Goal: Find specific page/section: Find specific page/section

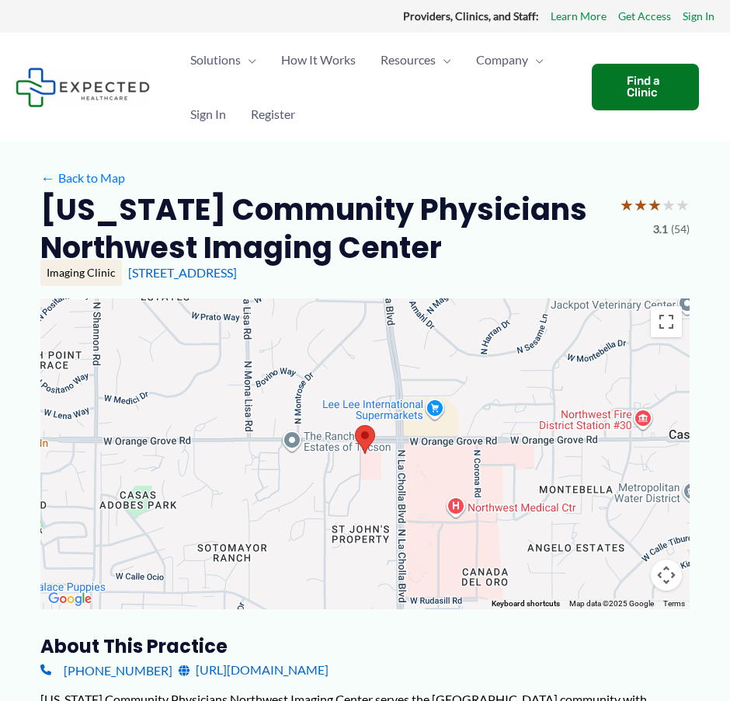
click at [519, 176] on div "← Back to Map" at bounding box center [365, 178] width 650 height 24
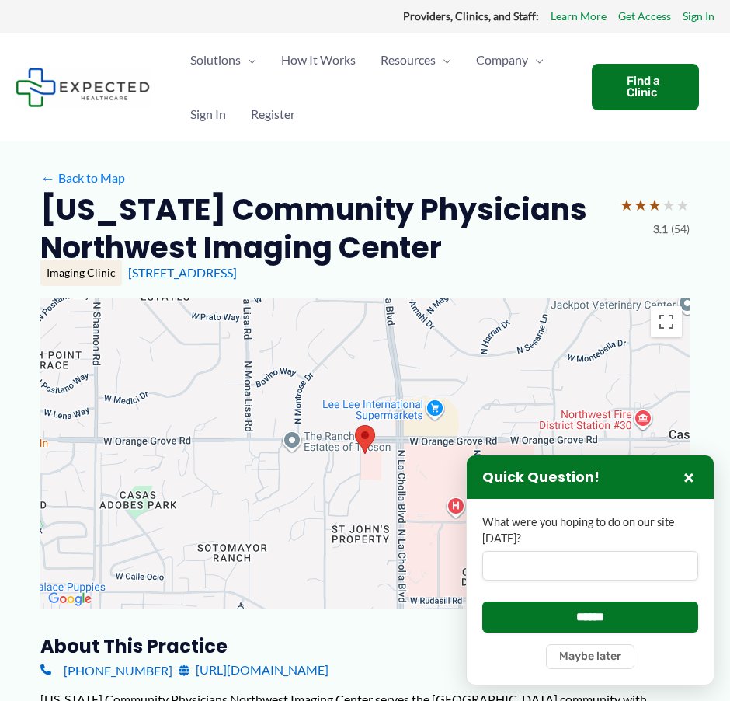
click at [545, 227] on h2 "[US_STATE] Community Physicians Northwest Imaging Center" at bounding box center [323, 228] width 567 height 77
click at [687, 472] on button "×" at bounding box center [689, 477] width 19 height 19
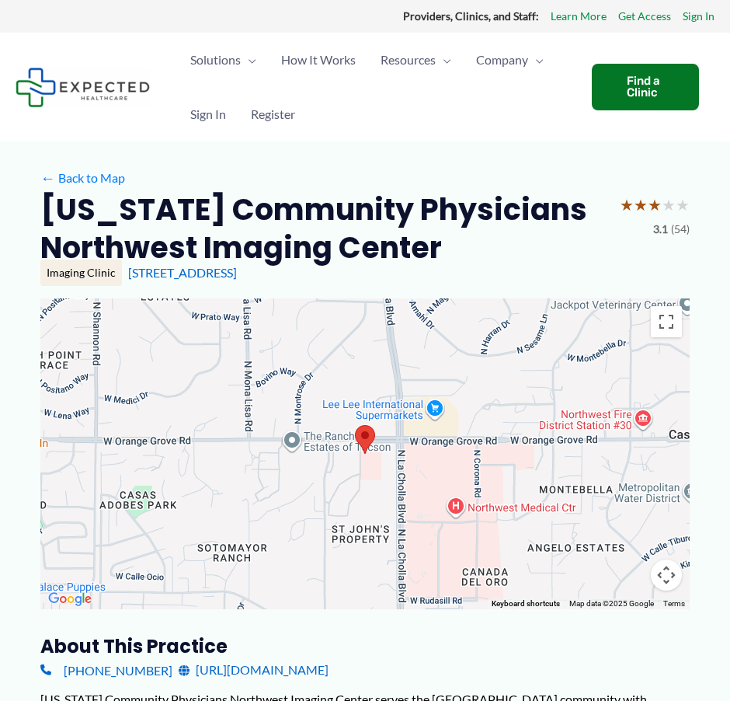
click at [549, 230] on h2 "[US_STATE] Community Physicians Northwest Imaging Center" at bounding box center [323, 228] width 567 height 77
click at [546, 226] on h2 "[US_STATE] Community Physicians Northwest Imaging Center" at bounding box center [323, 228] width 567 height 77
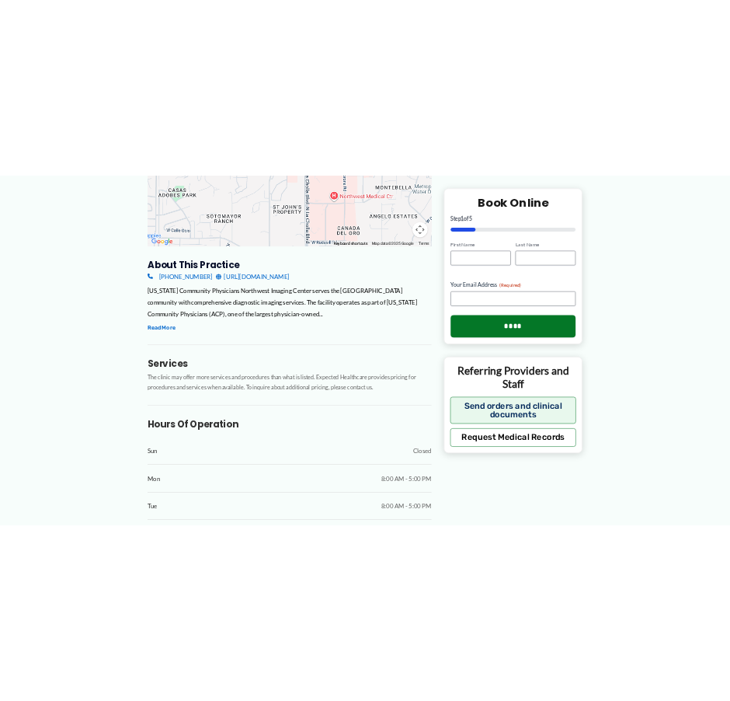
scroll to position [466, 0]
